Goal: Answer question/provide support: Share knowledge or assist other users

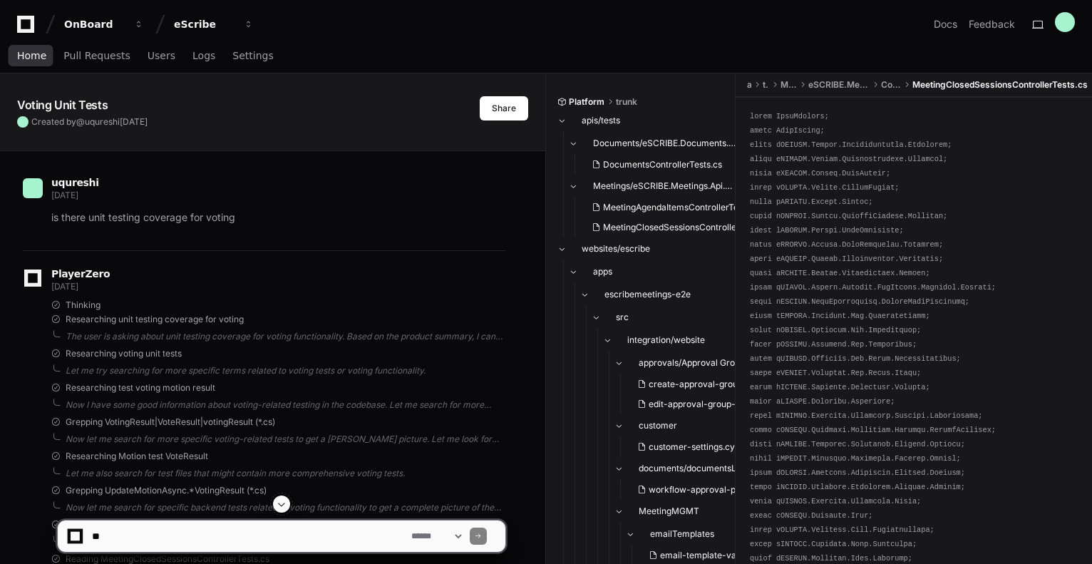
click at [39, 62] on link "Home" at bounding box center [31, 56] width 29 height 33
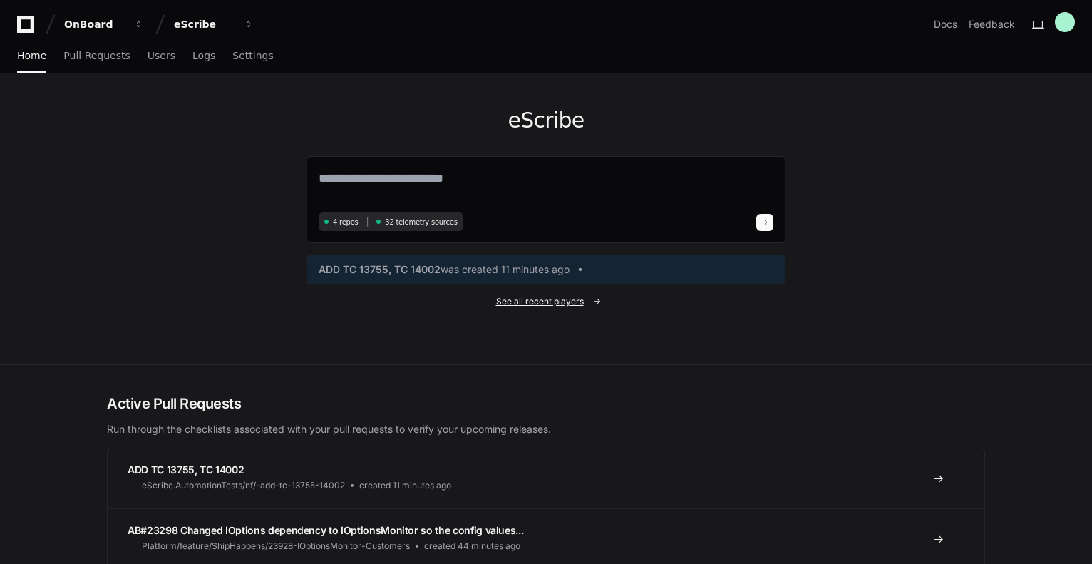
click at [546, 297] on span "See all recent players" at bounding box center [540, 301] width 88 height 11
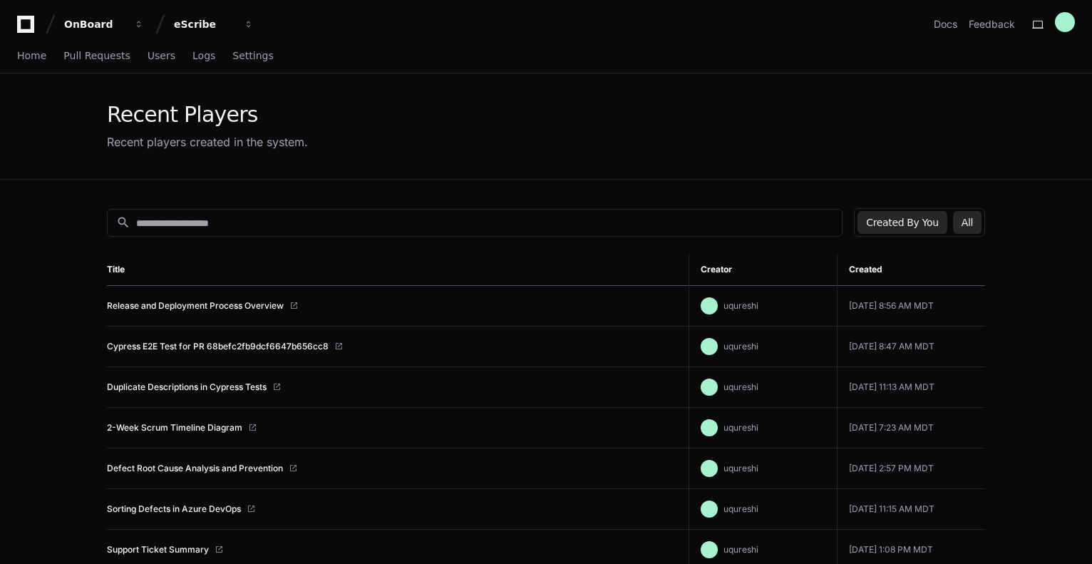
click at [965, 215] on button "All" at bounding box center [967, 222] width 29 height 23
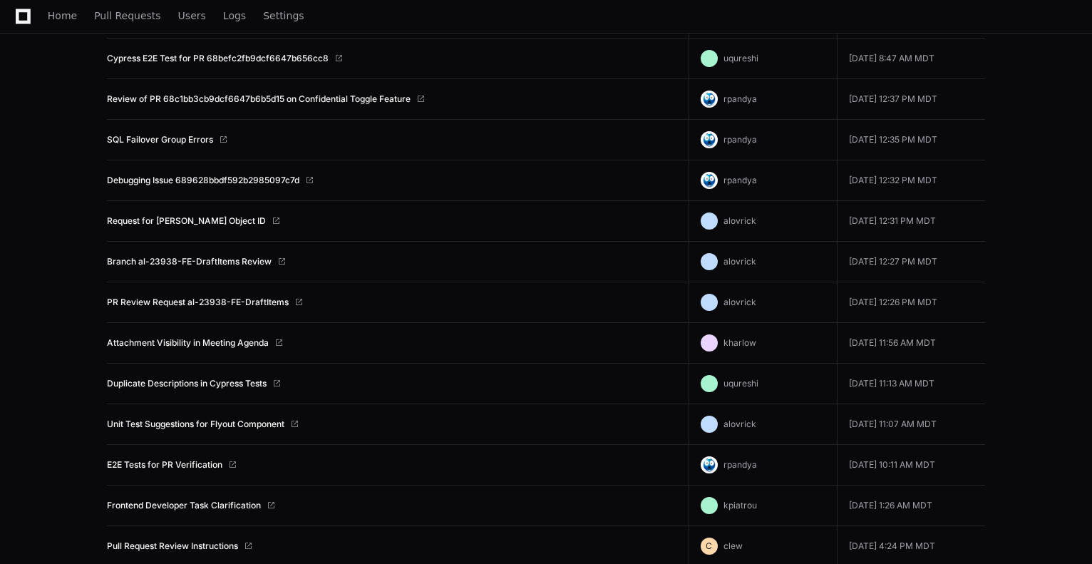
scroll to position [428, 0]
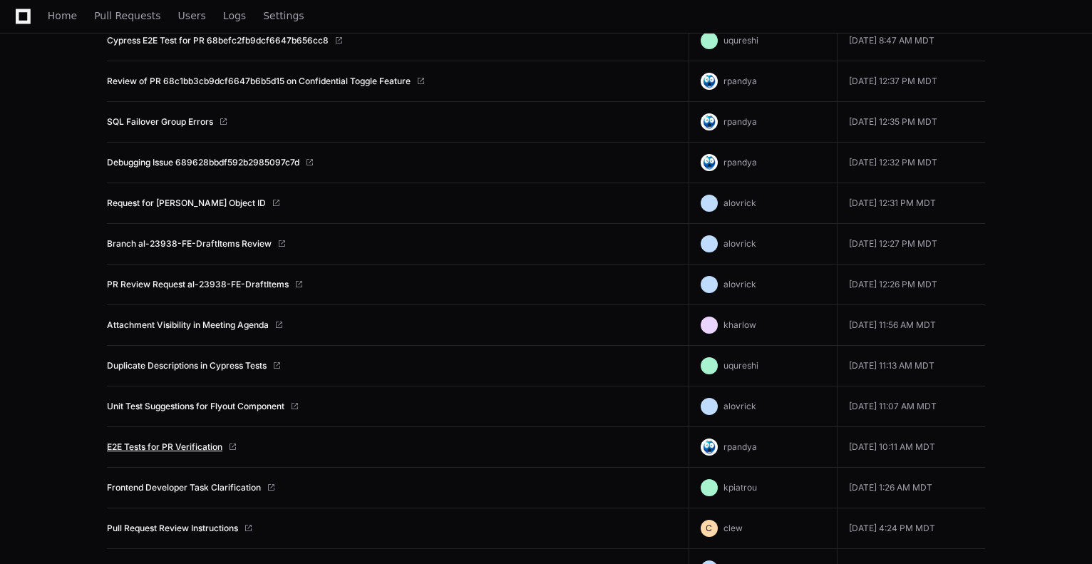
click at [122, 444] on link "E2E Tests for PR Verification" at bounding box center [165, 446] width 116 height 11
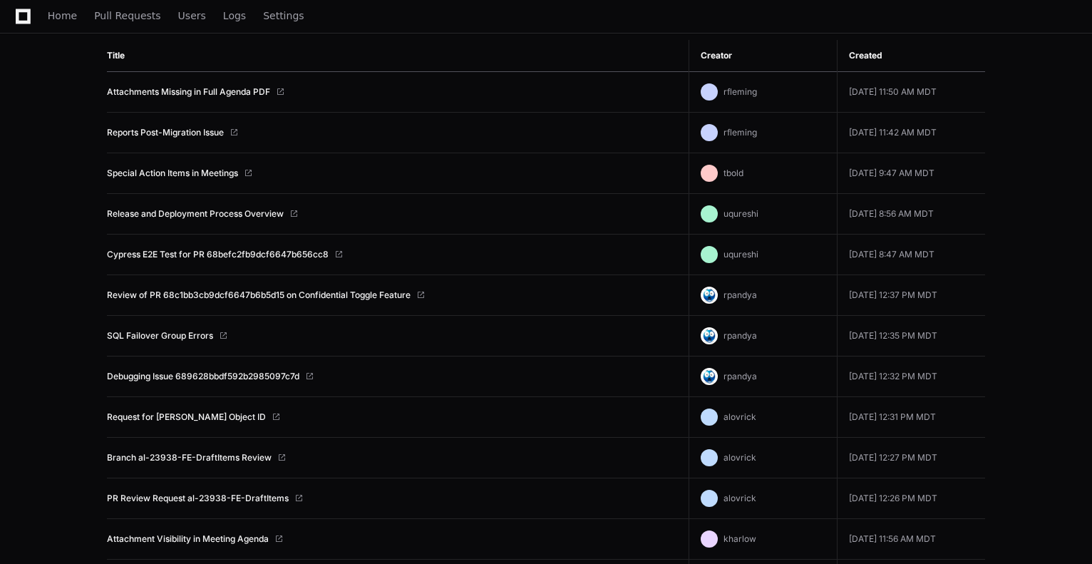
scroll to position [0, 0]
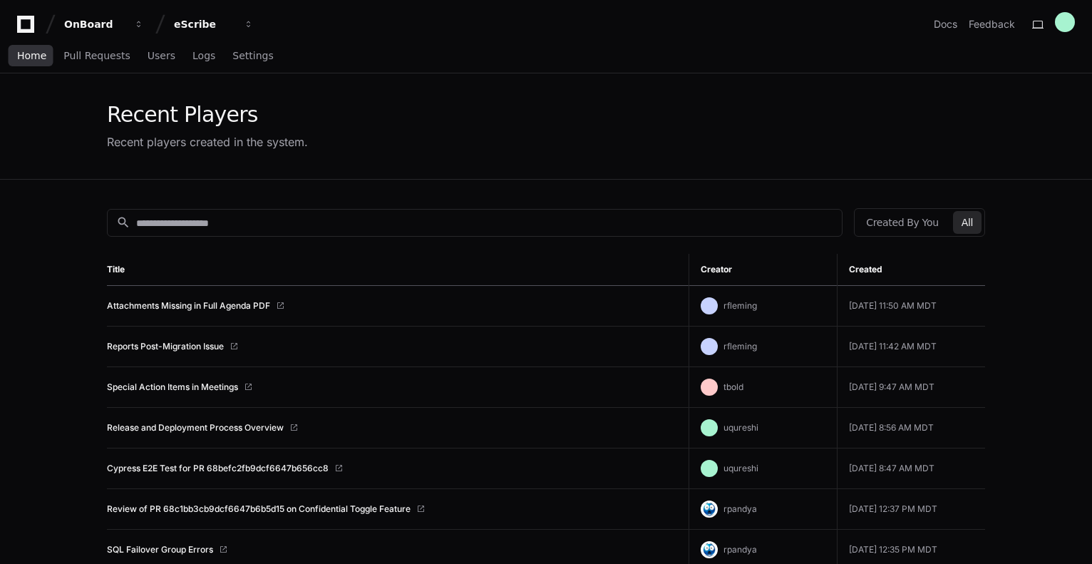
click at [36, 58] on span "Home" at bounding box center [31, 55] width 29 height 9
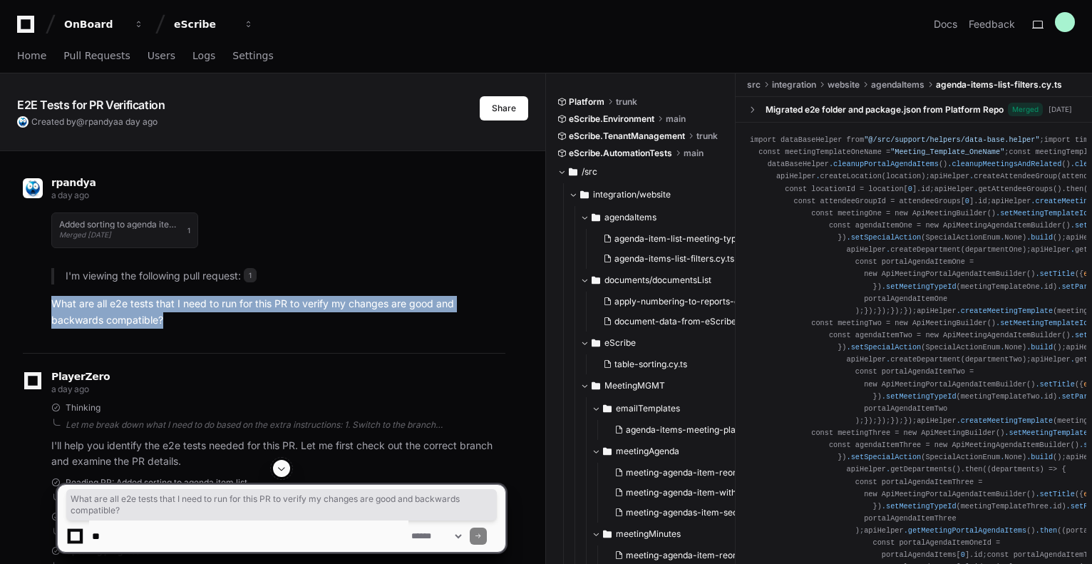
drag, startPoint x: 49, startPoint y: 305, endPoint x: 163, endPoint y: 314, distance: 114.5
click at [163, 314] on div "Added sorting to agenda item list Merged 7 days ago 1 I'm viewing the following…" at bounding box center [264, 266] width 483 height 125
copy p "What are all e2e tests that I need to run for this PR to verify my changes are …"
click at [41, 289] on div "Added sorting to agenda item list Merged 7 days ago 1 I'm viewing the following…" at bounding box center [264, 266] width 483 height 125
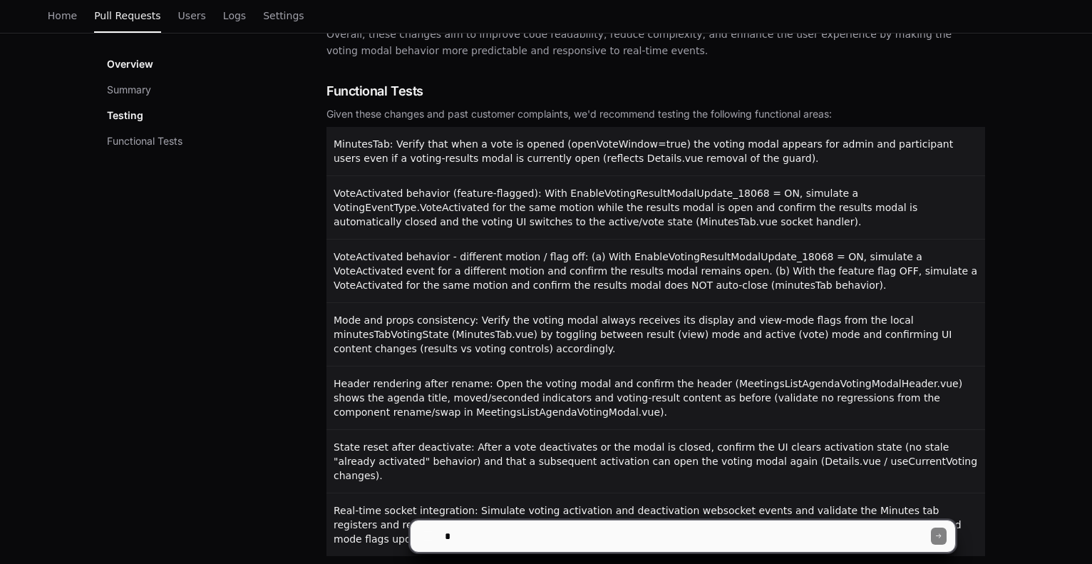
scroll to position [824, 0]
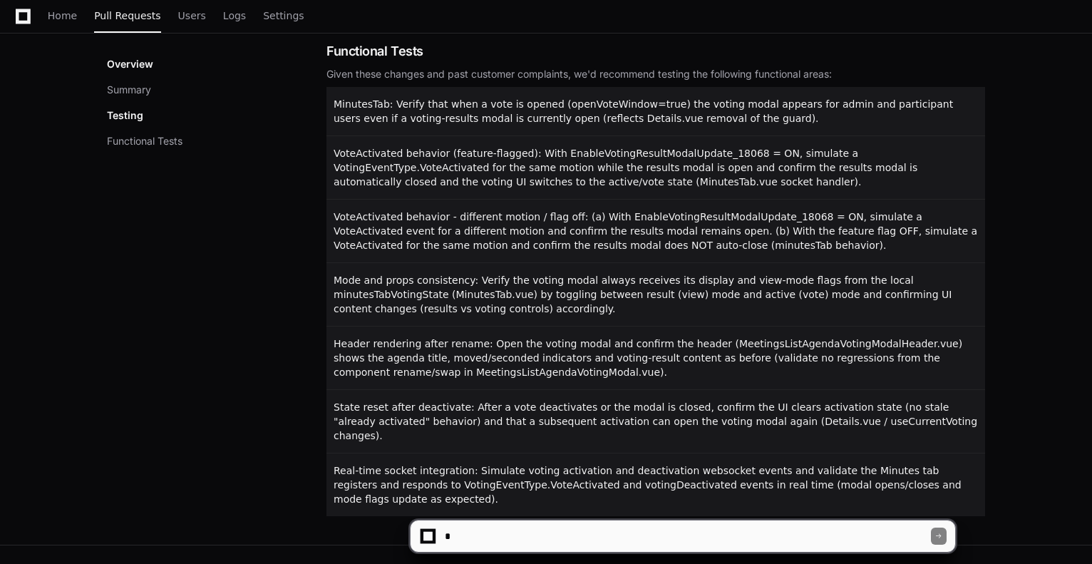
click at [454, 534] on textarea at bounding box center [686, 536] width 489 height 31
paste textarea "**********"
type textarea "**********"
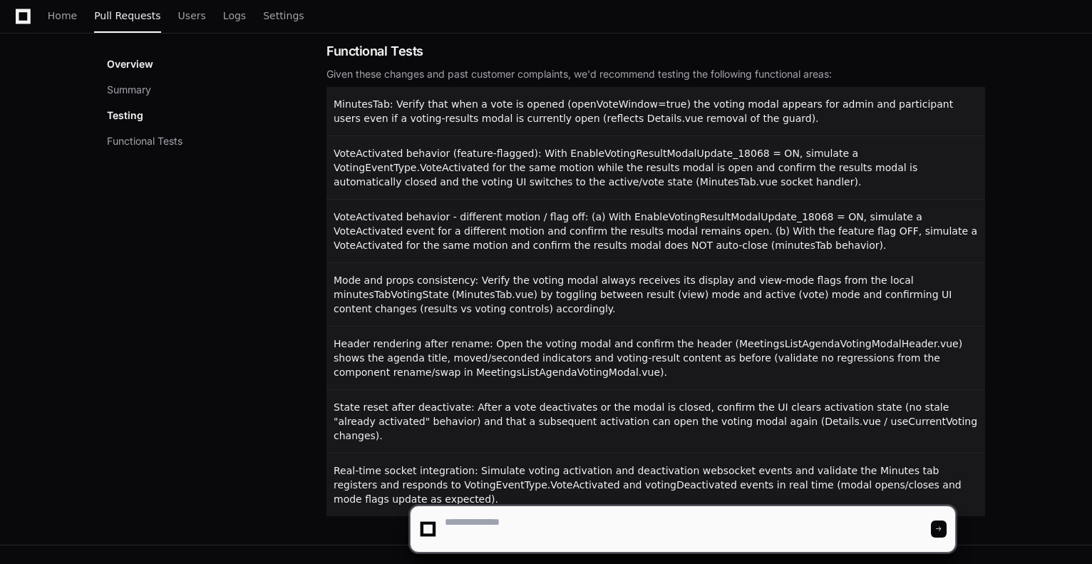
scroll to position [0, 0]
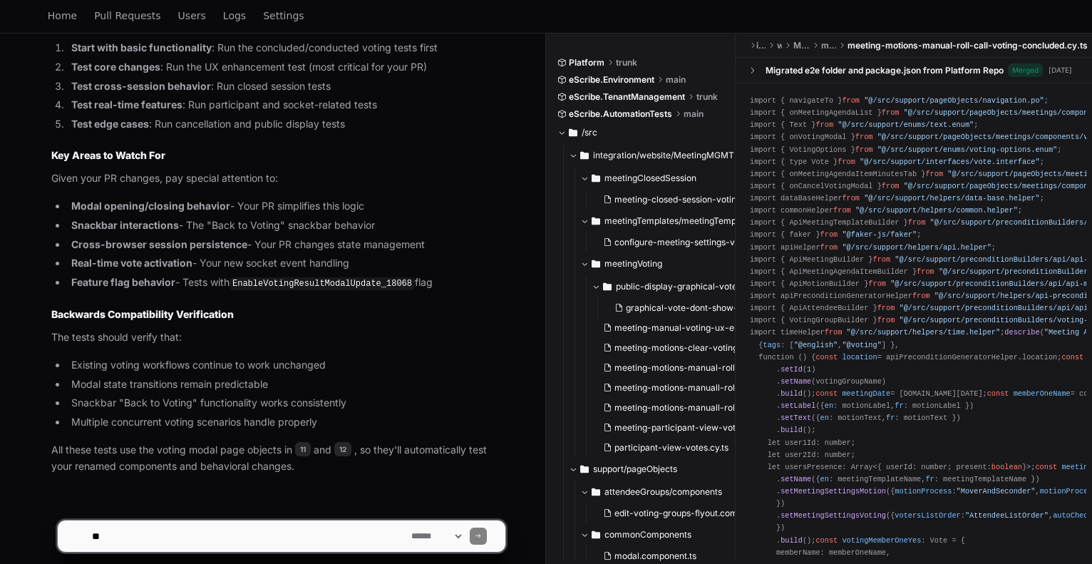
scroll to position [2170, 0]
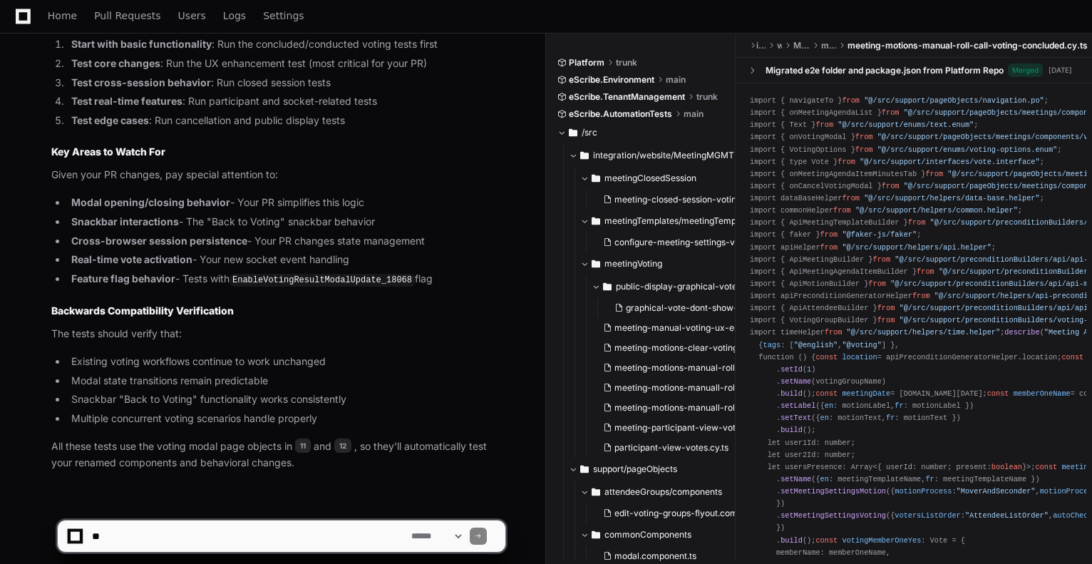
click at [315, 531] on textarea at bounding box center [248, 536] width 319 height 31
type textarea "**********"
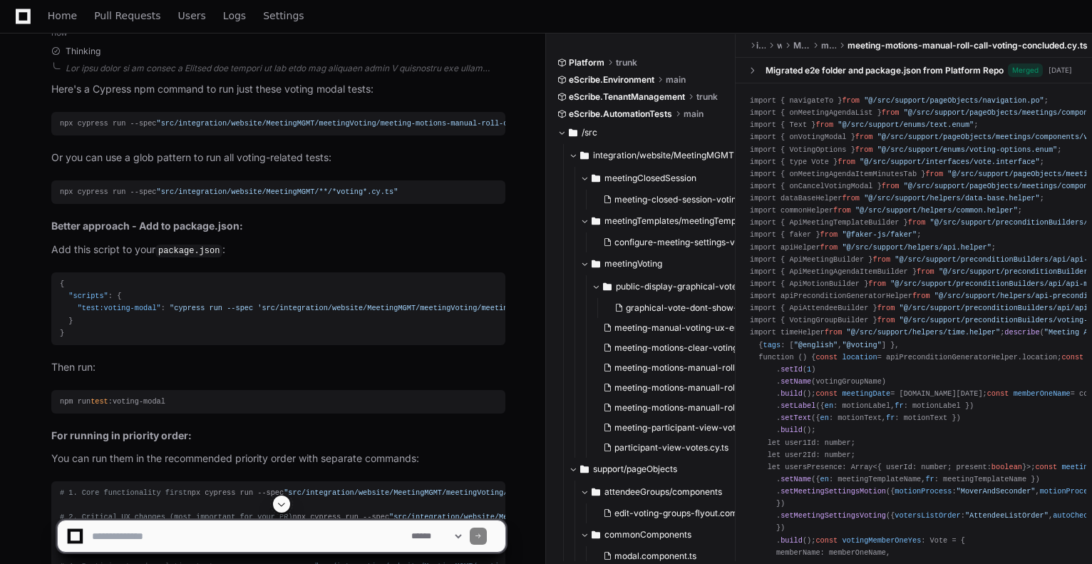
scroll to position [2772, 0]
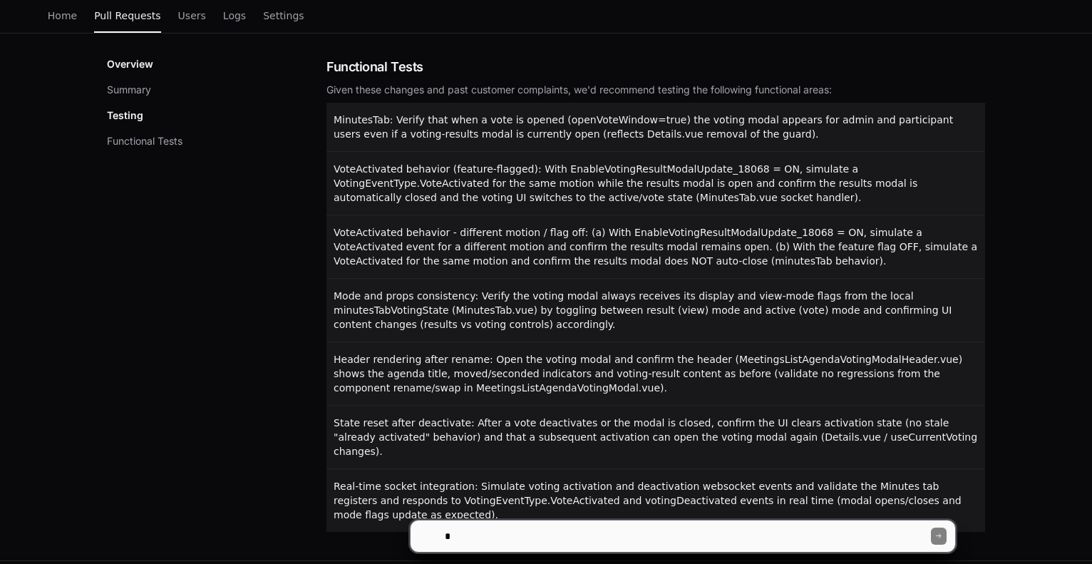
scroll to position [824, 0]
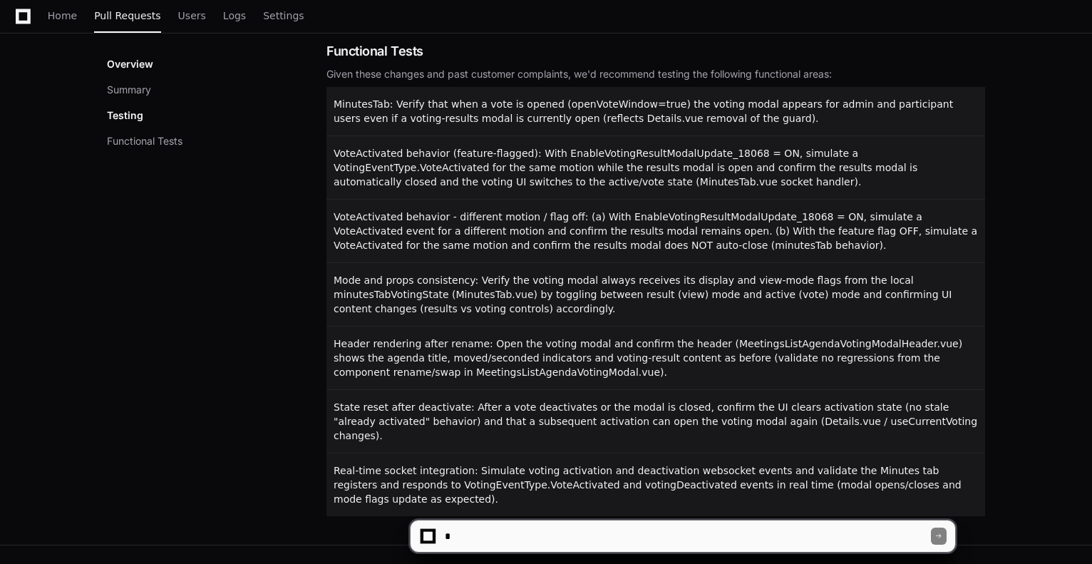
click at [496, 537] on textarea at bounding box center [686, 536] width 489 height 31
drag, startPoint x: 649, startPoint y: 536, endPoint x: 306, endPoint y: 538, distance: 343.0
paste textarea "**********"
type textarea "**********"
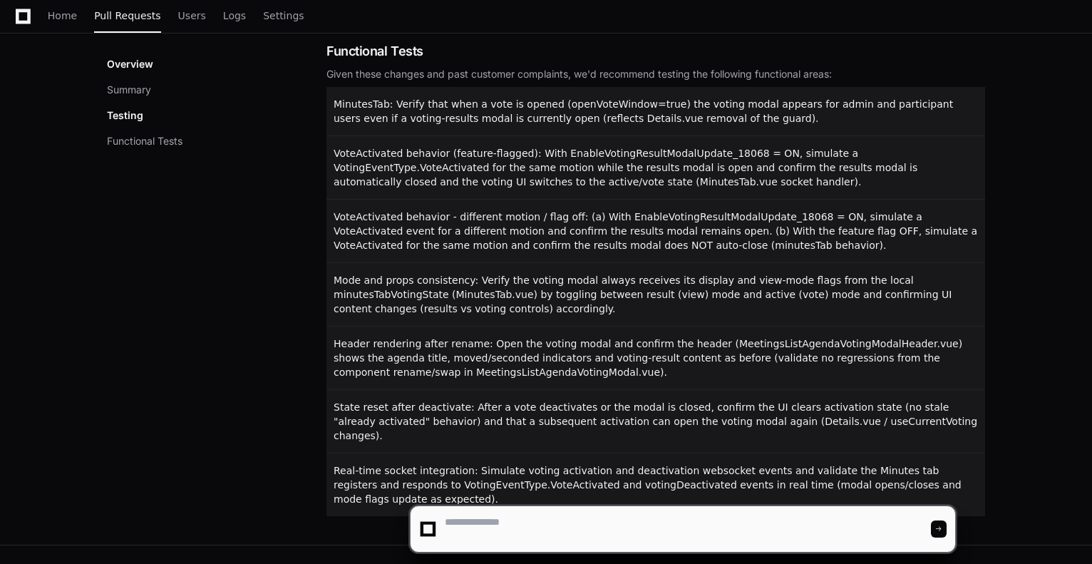
scroll to position [0, 0]
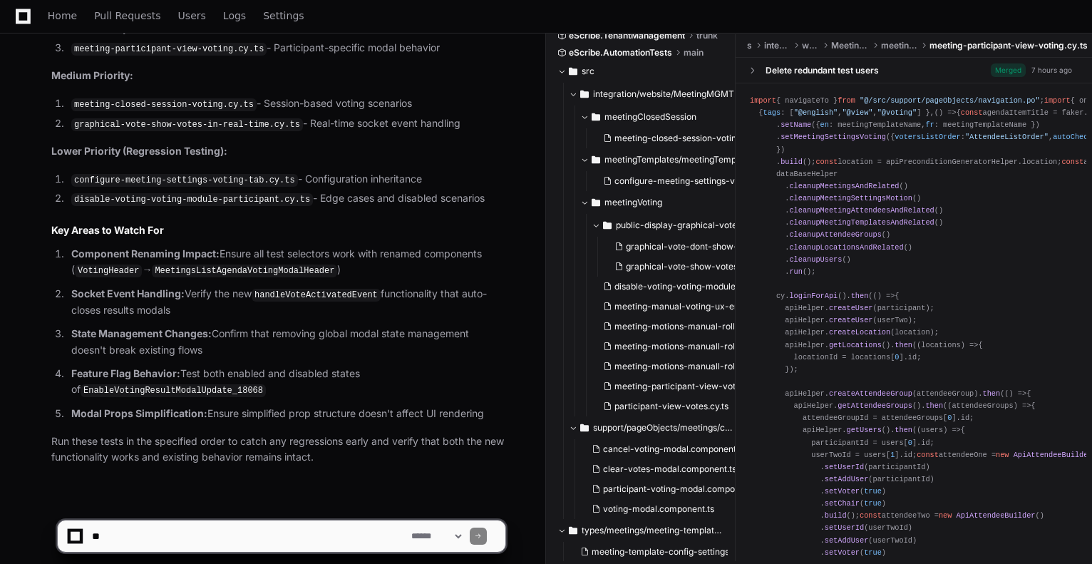
scroll to position [2350, 0]
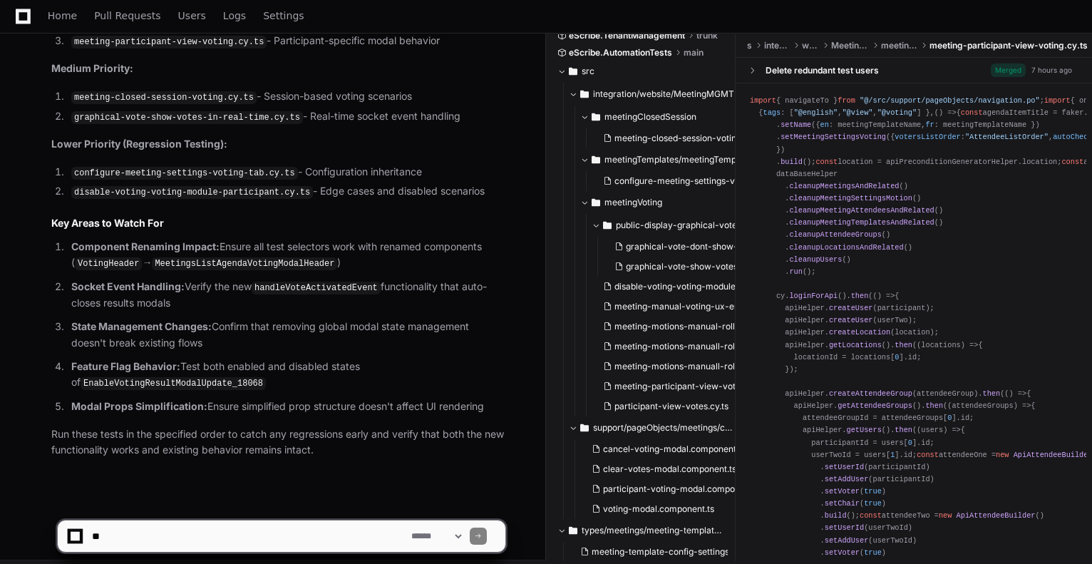
click at [243, 527] on textarea at bounding box center [248, 536] width 319 height 31
click at [322, 528] on textarea at bounding box center [248, 536] width 319 height 31
type textarea "**********"
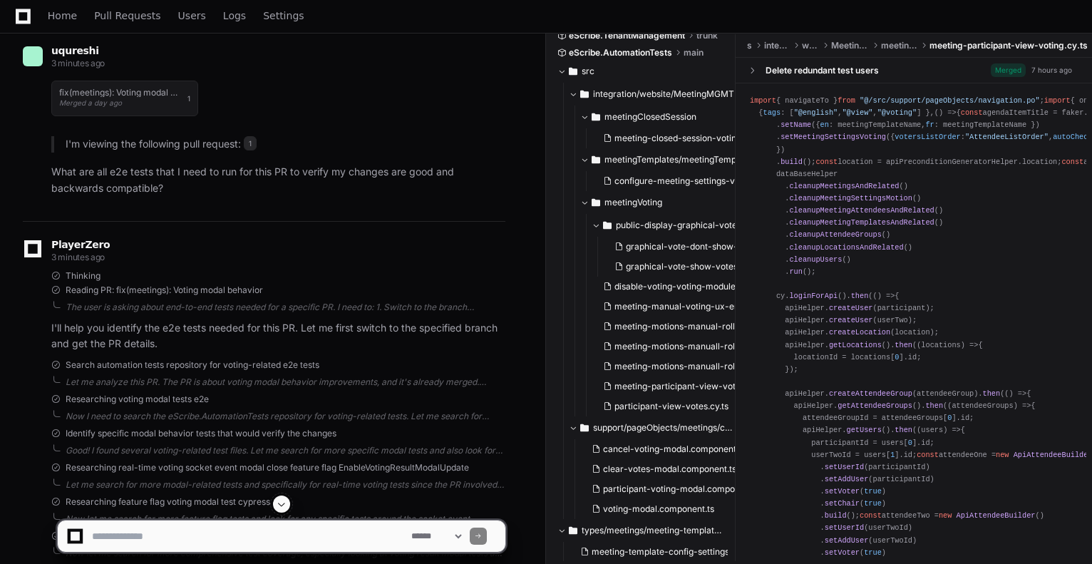
scroll to position [0, 0]
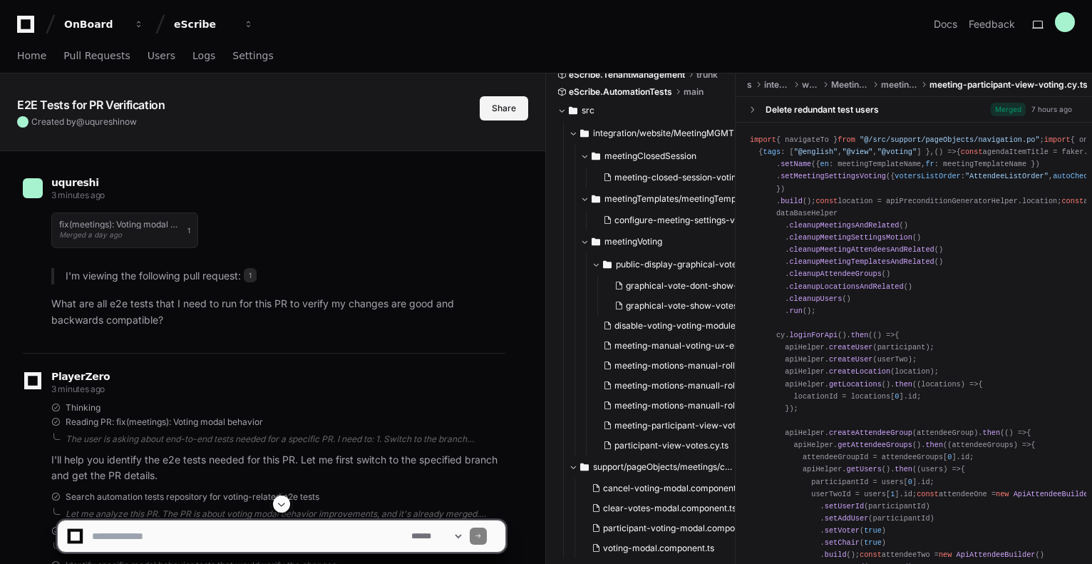
click at [506, 118] on button "Share" at bounding box center [504, 108] width 48 height 24
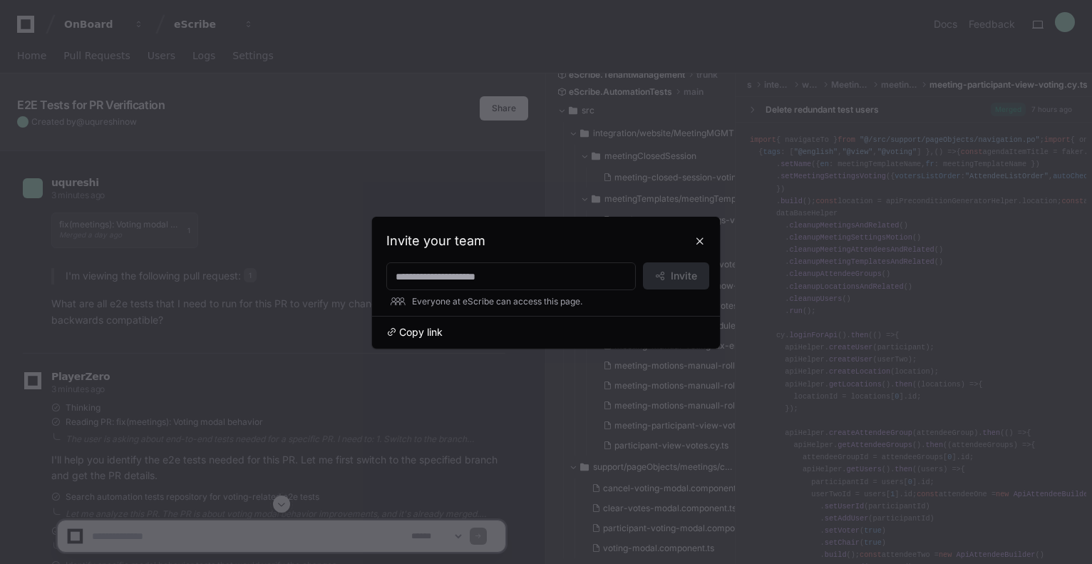
click at [411, 331] on span "Copy link" at bounding box center [420, 332] width 43 height 14
click at [700, 242] on button at bounding box center [700, 241] width 23 height 23
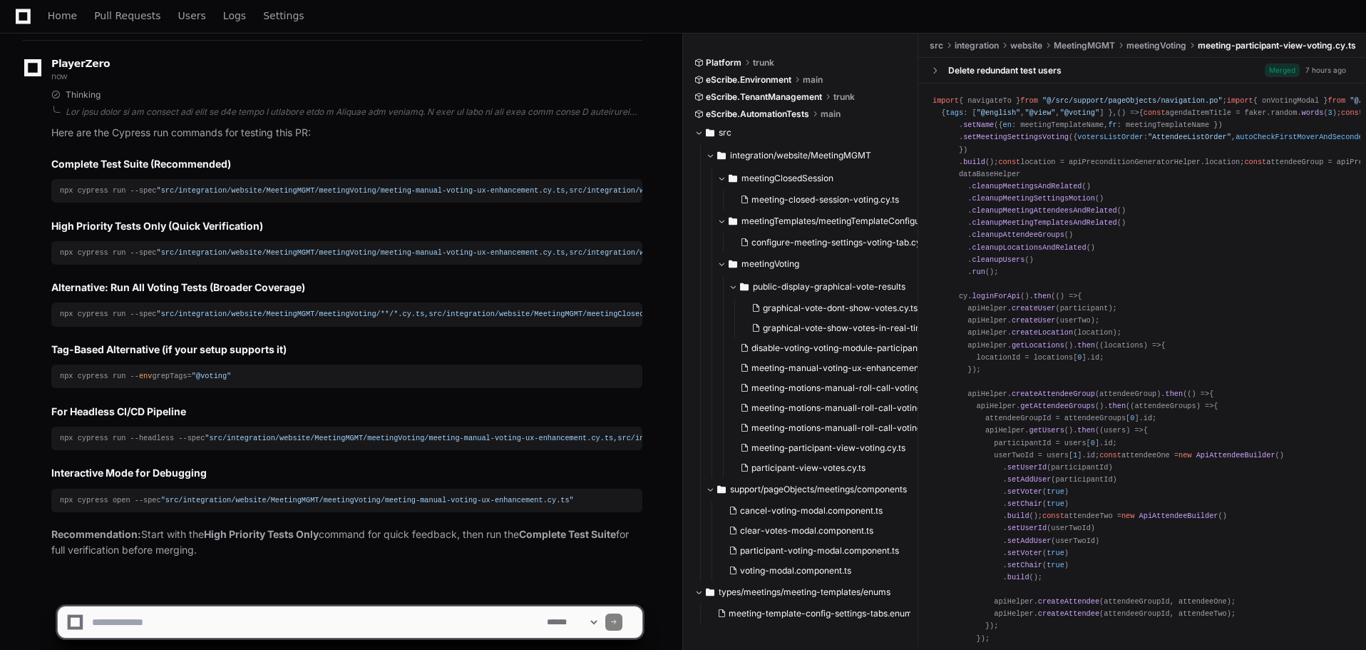
scroll to position [2771, 0]
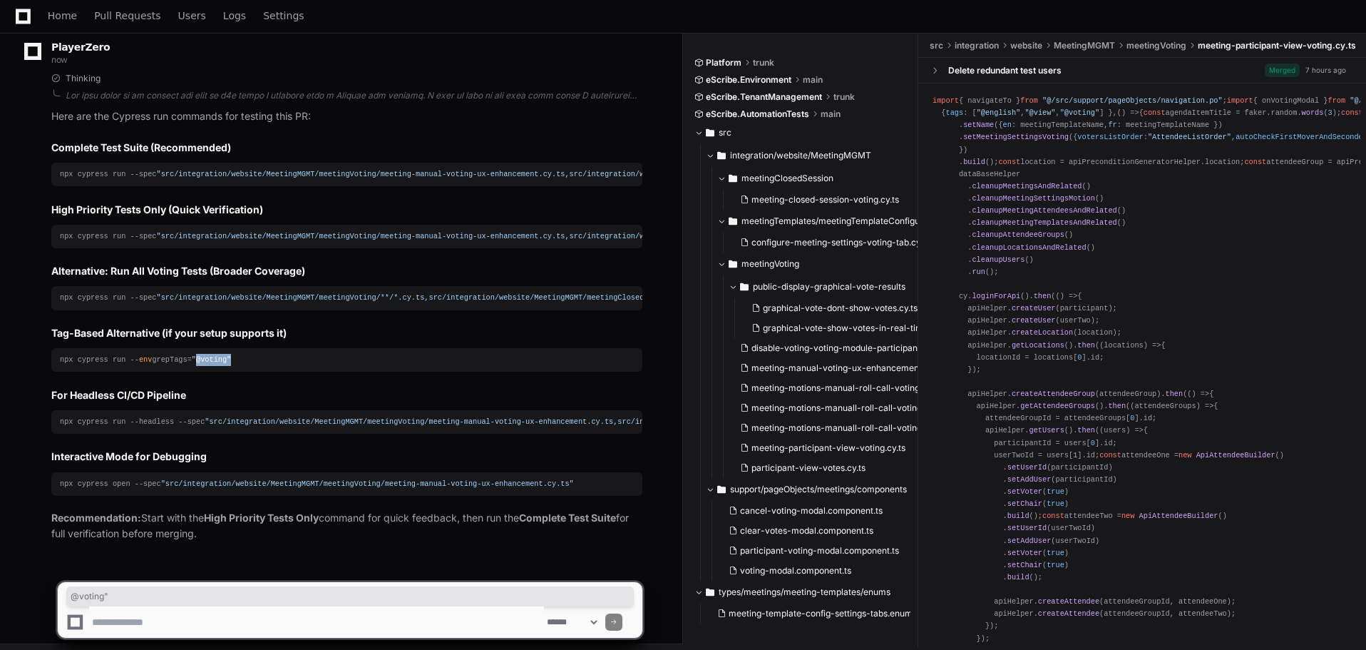
drag, startPoint x: 233, startPoint y: 352, endPoint x: 188, endPoint y: 351, distance: 45.6
click at [188, 354] on div "npx cypress run -- env grepTags= "@voting"" at bounding box center [347, 360] width 574 height 12
click at [47, 352] on div "Thinking Here are the Cypress run commands for testing this PR: Complete Test S…" at bounding box center [333, 307] width 620 height 469
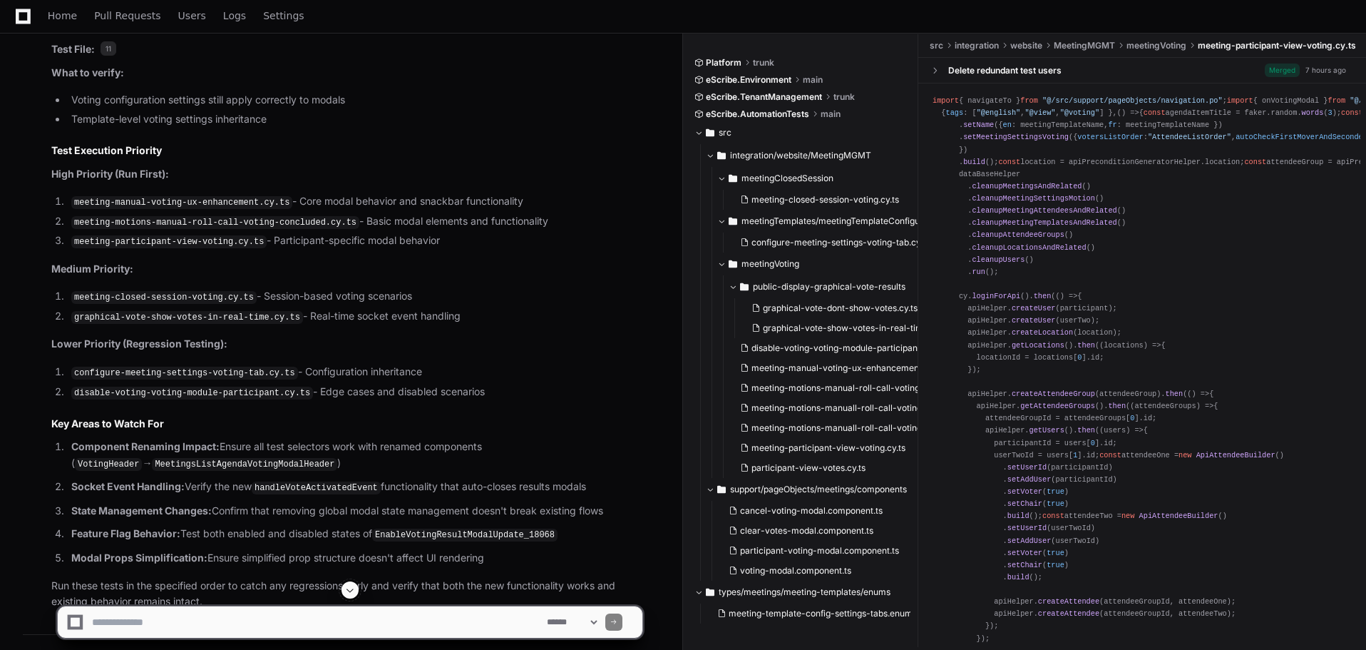
scroll to position [2058, 0]
